Goal: Find specific page/section

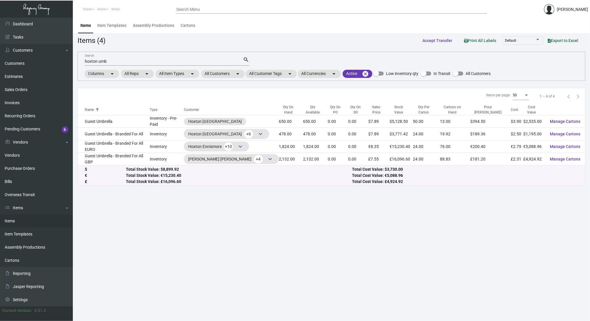
click at [16, 223] on link "Items" at bounding box center [36, 220] width 73 height 13
click at [181, 59] on input "hoxton umb" at bounding box center [164, 61] width 158 height 5
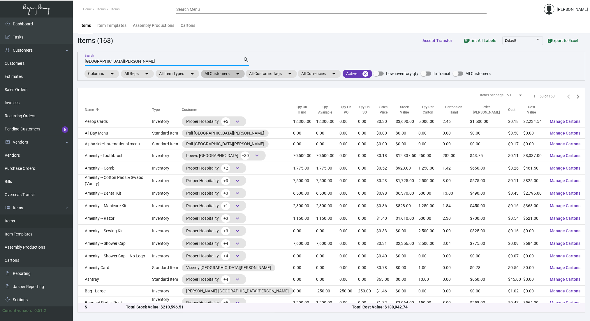
type input "[GEOGRAPHIC_DATA][PERSON_NAME]"
click at [227, 71] on mat-chip "All Customers arrow_drop_down" at bounding box center [223, 74] width 44 height 8
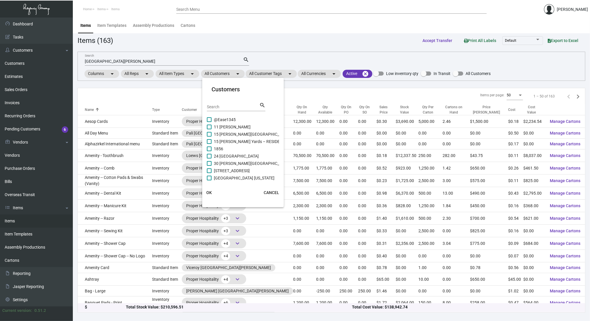
click at [240, 105] on input "Search" at bounding box center [233, 107] width 52 height 5
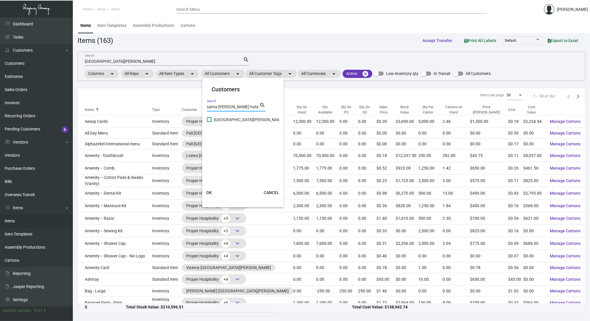
type input "santa [PERSON_NAME] hote"
click at [232, 121] on span "[GEOGRAPHIC_DATA][PERSON_NAME]" at bounding box center [249, 119] width 71 height 7
click at [209, 122] on input "[GEOGRAPHIC_DATA][PERSON_NAME]" at bounding box center [209, 122] width 0 height 0
checkbox input "true"
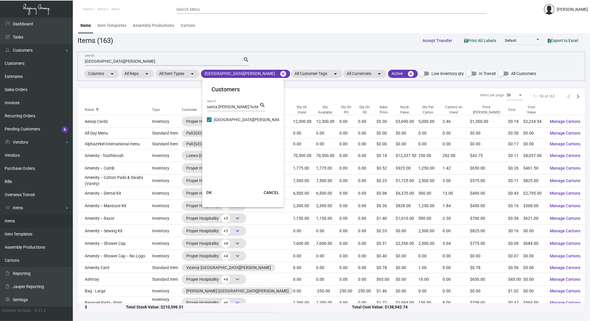
click at [211, 189] on button "OK" at bounding box center [209, 192] width 19 height 10
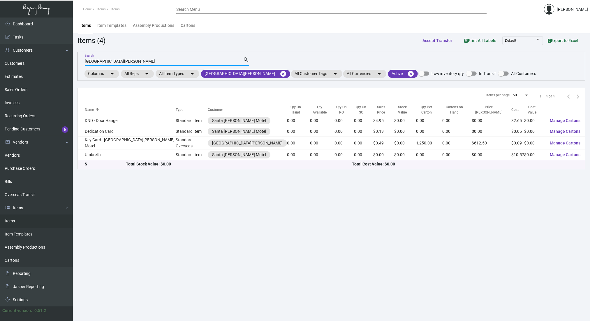
click at [132, 61] on input "[GEOGRAPHIC_DATA][PERSON_NAME]" at bounding box center [164, 61] width 158 height 5
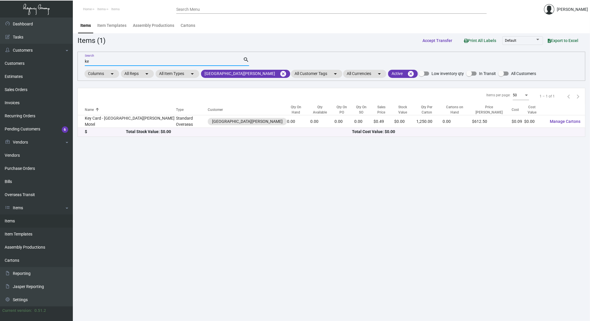
type input "k"
